Goal: Information Seeking & Learning: Compare options

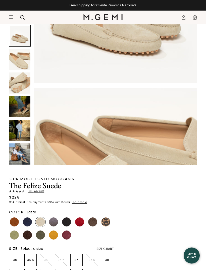
scroll to position [251, 0]
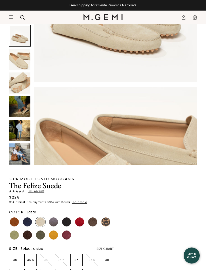
click at [25, 222] on img at bounding box center [27, 221] width 9 height 9
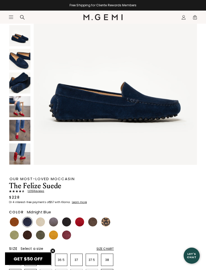
click at [17, 86] on img at bounding box center [19, 82] width 21 height 21
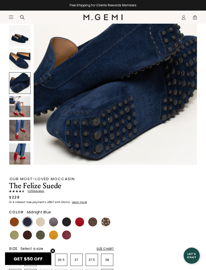
click at [17, 62] on img at bounding box center [19, 59] width 21 height 21
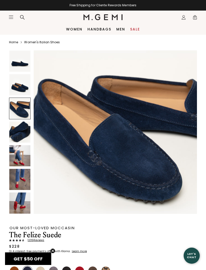
scroll to position [0, 0]
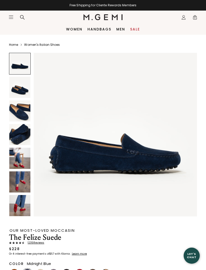
click at [18, 94] on img at bounding box center [19, 87] width 21 height 21
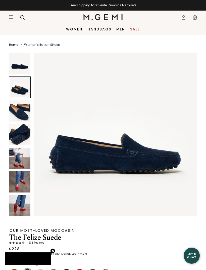
scroll to position [168, 0]
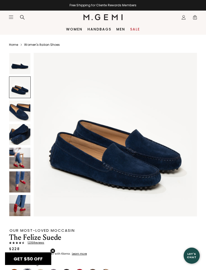
click at [16, 114] on img at bounding box center [19, 110] width 21 height 21
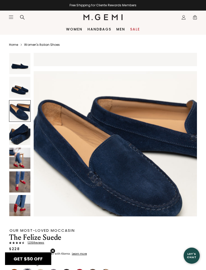
scroll to position [337, 0]
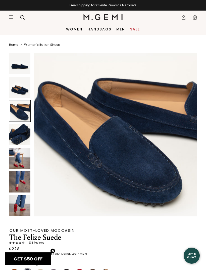
click at [16, 134] on img at bounding box center [19, 134] width 21 height 21
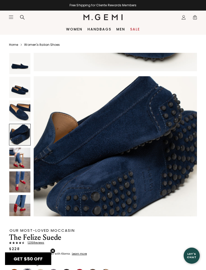
scroll to position [505, 0]
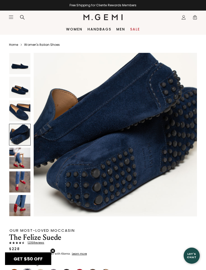
click at [16, 160] on img at bounding box center [19, 157] width 21 height 21
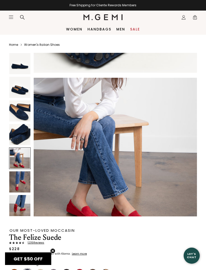
scroll to position [673, 0]
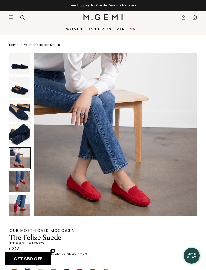
click at [16, 177] on img at bounding box center [19, 181] width 21 height 21
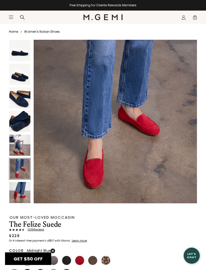
scroll to position [15, 0]
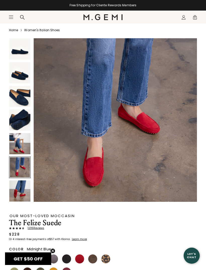
click at [17, 190] on img at bounding box center [19, 190] width 21 height 21
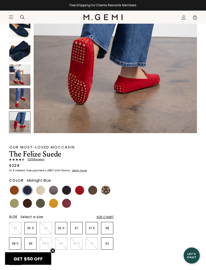
scroll to position [86, 0]
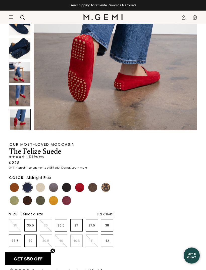
click at [26, 187] on img at bounding box center [27, 187] width 9 height 9
